Goal: Transaction & Acquisition: Download file/media

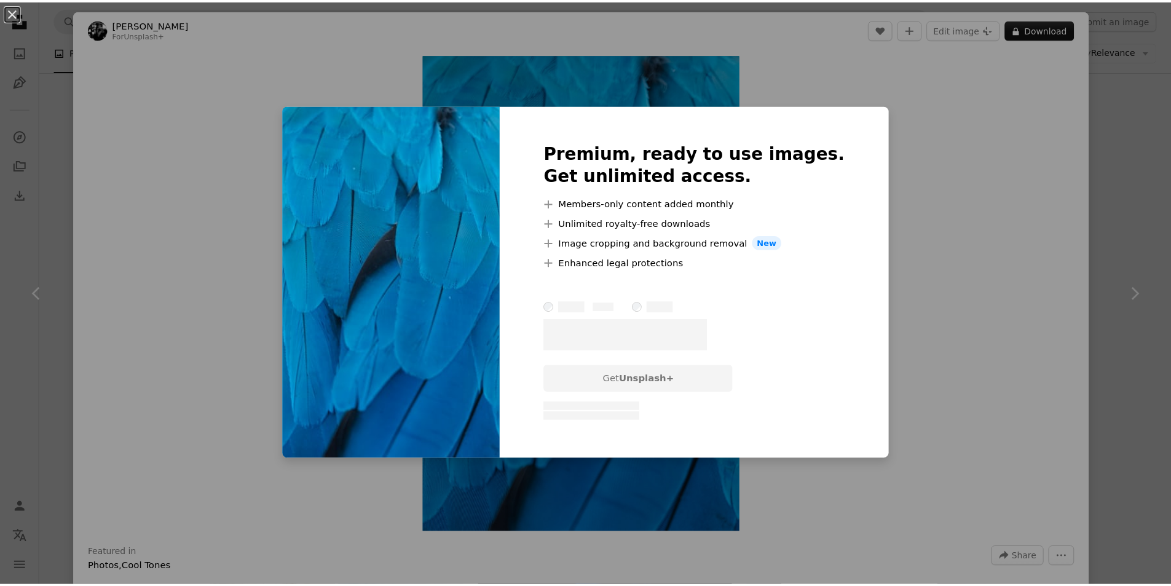
scroll to position [4426, 0]
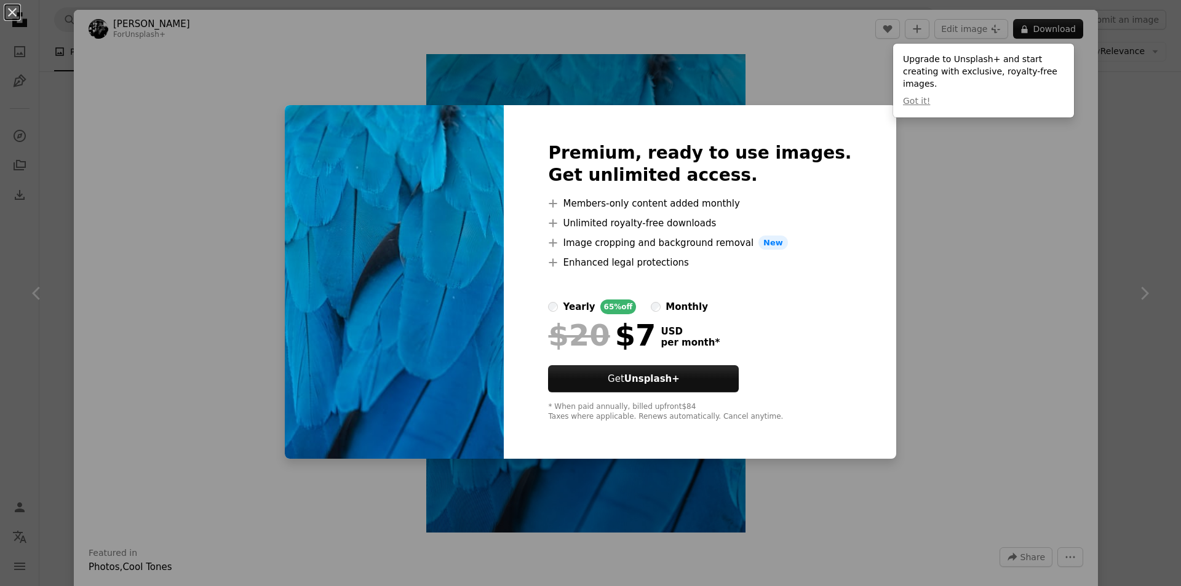
click at [1082, 216] on div "An X shape Premium, ready to use images. Get unlimited access. A plus sign Memb…" at bounding box center [590, 293] width 1181 height 586
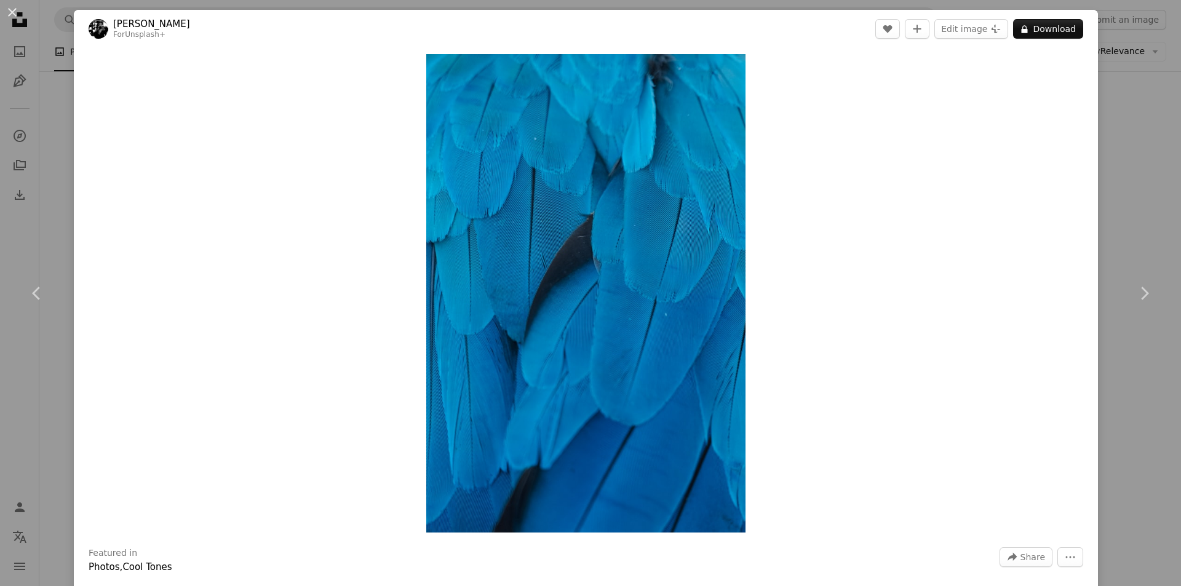
click at [1085, 222] on div "Zoom in" at bounding box center [586, 293] width 1024 height 491
click at [1107, 218] on div "An X shape Chevron left Chevron right [PERSON_NAME] For Unsplash+ A heart A plu…" at bounding box center [590, 293] width 1181 height 586
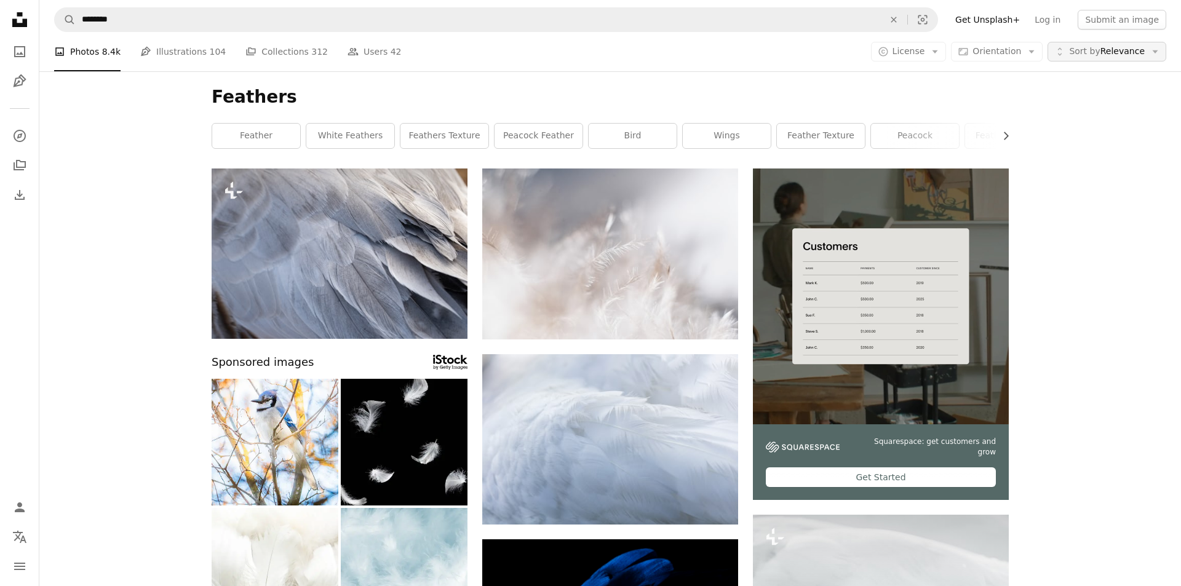
click at [1119, 55] on span "Sort by Relevance" at bounding box center [1107, 52] width 76 height 12
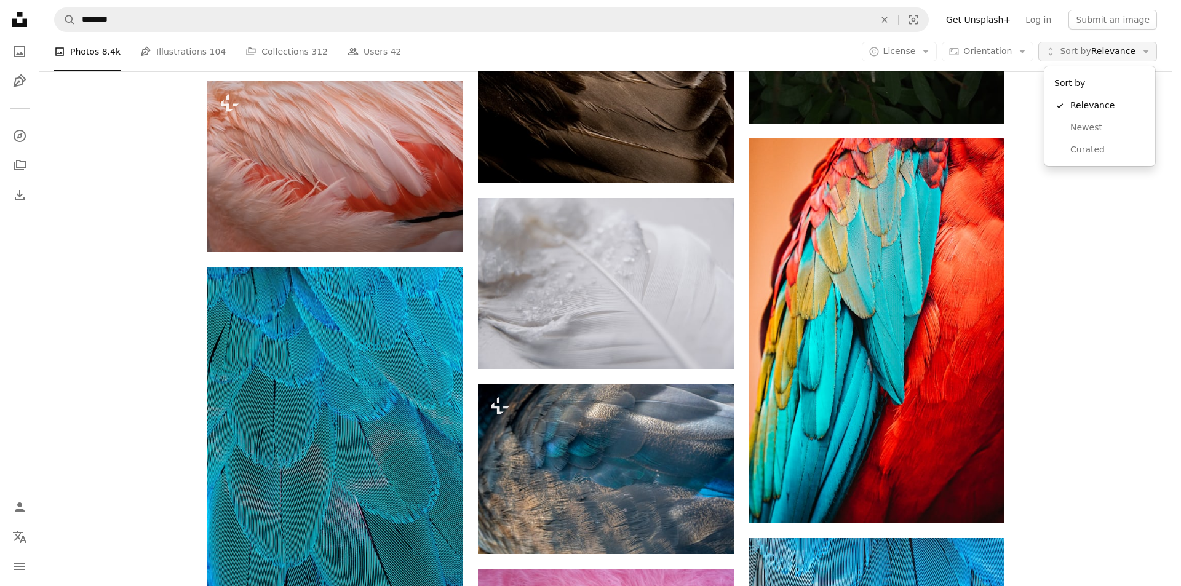
click at [1119, 55] on span "Sort by Relevance" at bounding box center [1097, 52] width 76 height 12
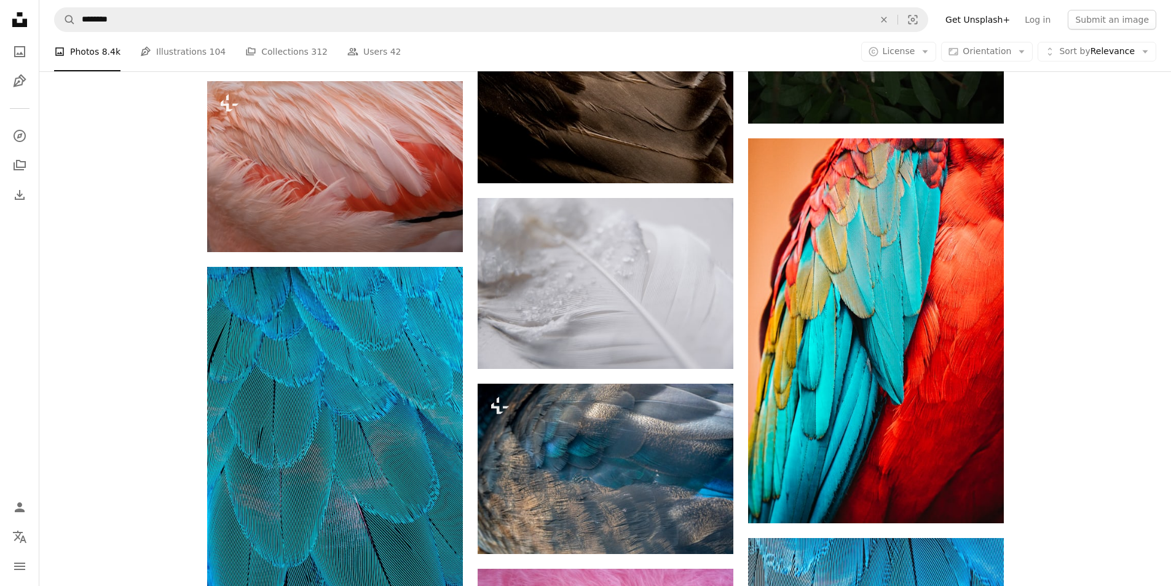
scroll to position [0, 0]
click at [25, 48] on icon "Photos" at bounding box center [19, 51] width 11 height 11
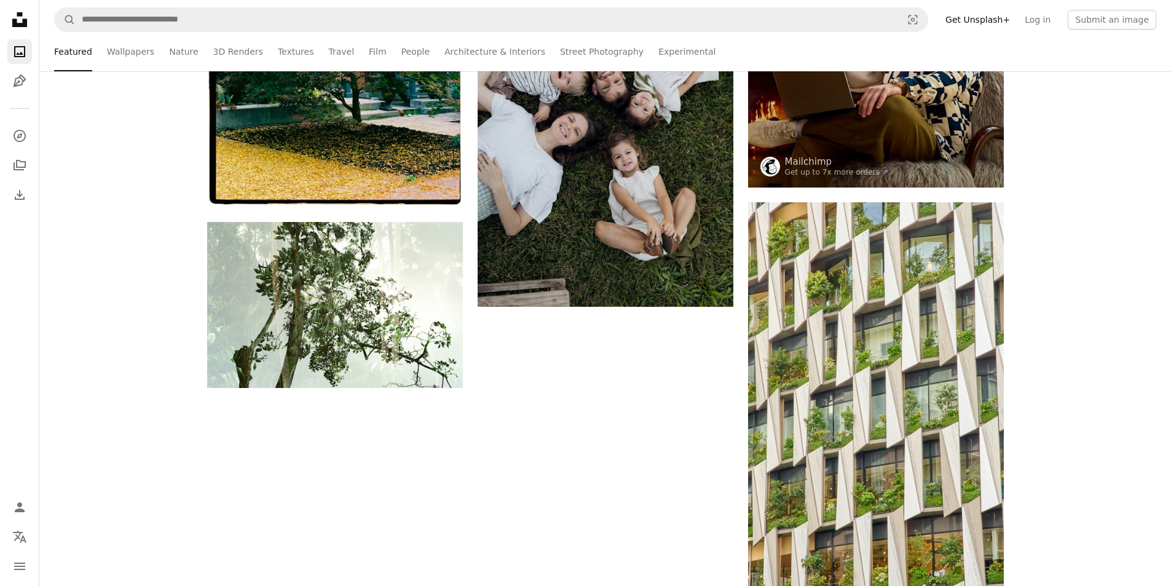
type input "********"
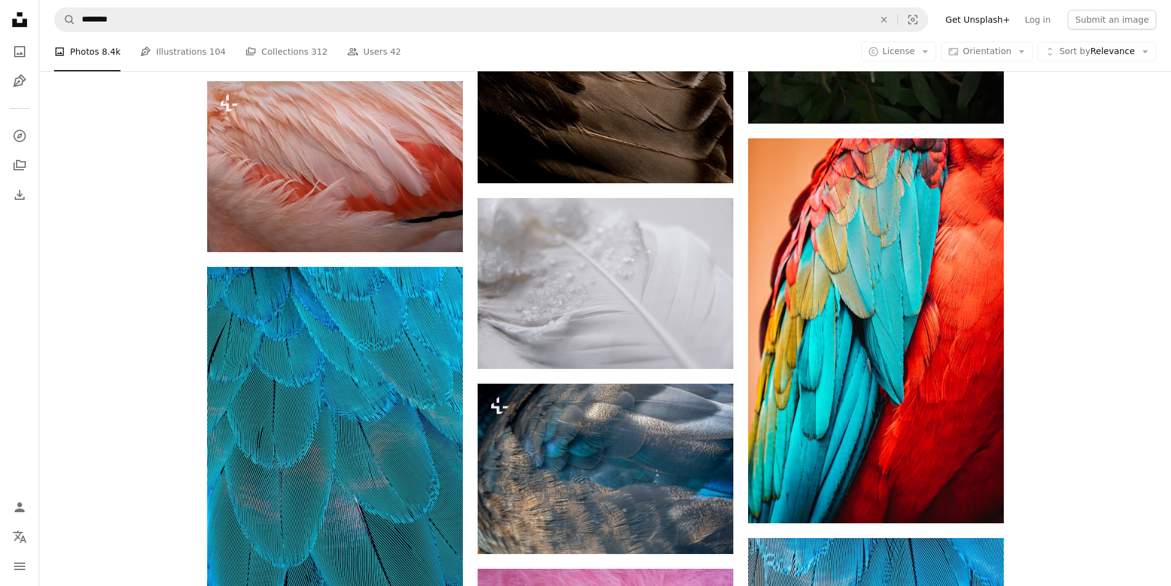
scroll to position [430, 0]
